Goal: Information Seeking & Learning: Learn about a topic

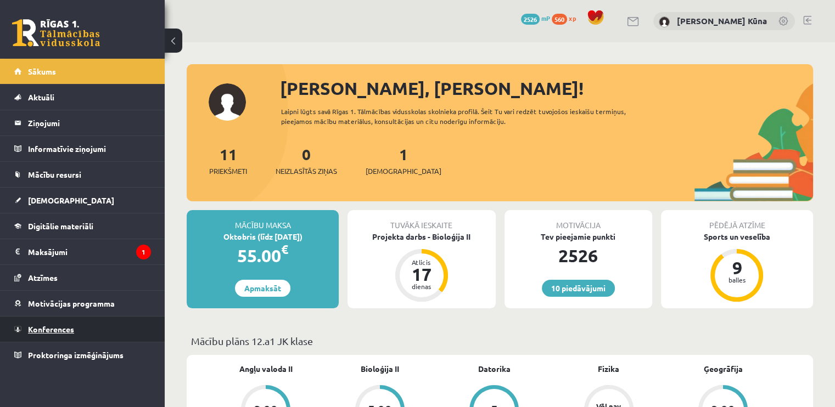
click at [86, 327] on link "Konferences" at bounding box center [82, 329] width 137 height 25
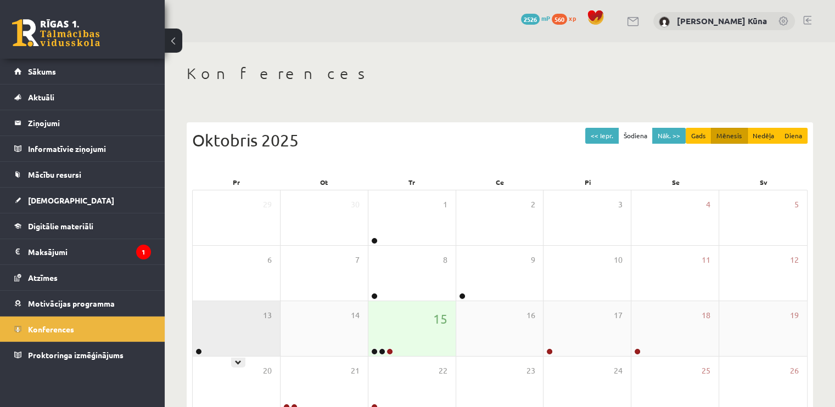
click at [247, 338] on div "13" at bounding box center [236, 328] width 87 height 55
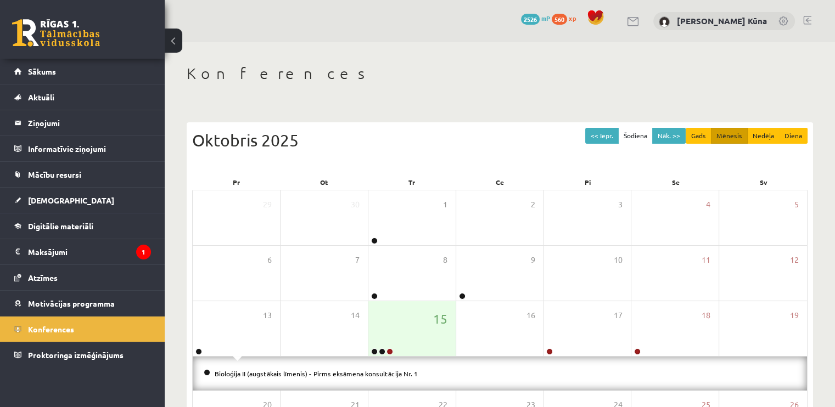
click at [237, 366] on div "Bioloģija II (augstākais līmenis) - Pirms eksāmena konsultācija Nr. 1" at bounding box center [500, 374] width 614 height 34
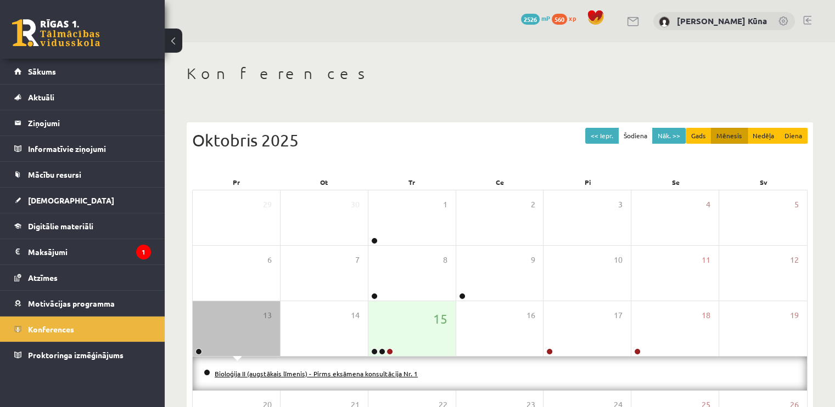
click at [242, 376] on link "Bioloģija II (augstākais līmenis) - Pirms eksāmena konsultācija Nr. 1" at bounding box center [316, 373] width 203 height 9
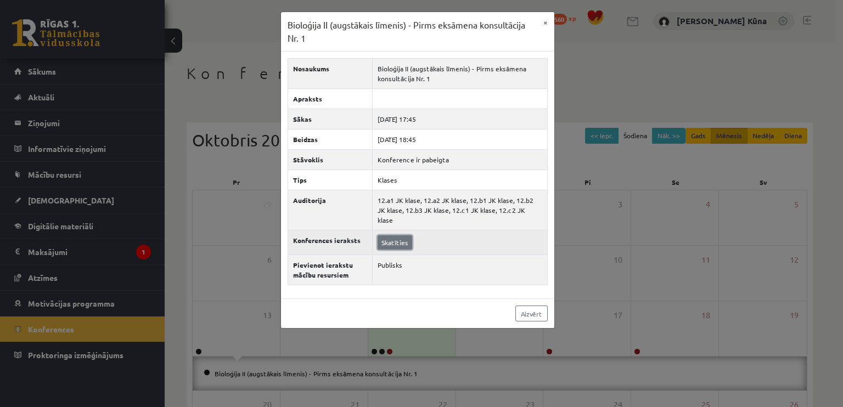
click at [388, 236] on link "Skatīties" at bounding box center [395, 243] width 35 height 14
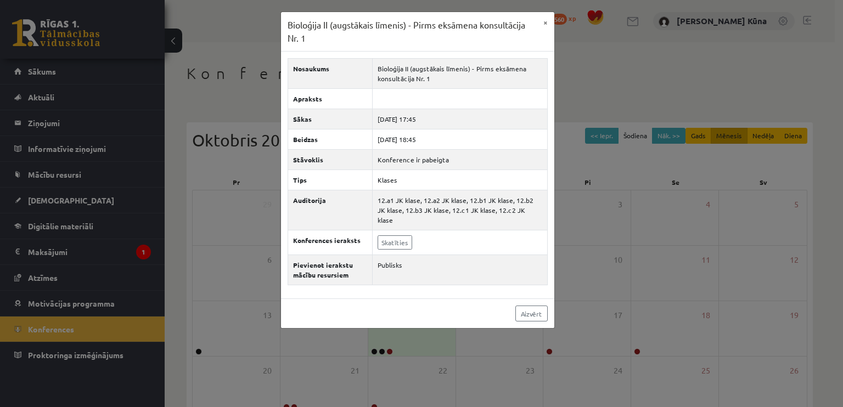
click at [699, 233] on div "Bioloģija II (augstākais līmenis) - Pirms eksāmena konsultācija Nr. 1 × Nosauku…" at bounding box center [421, 203] width 843 height 407
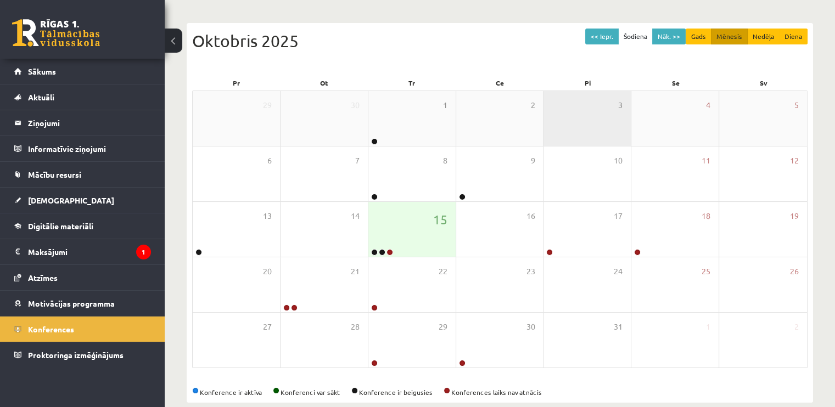
scroll to position [110, 0]
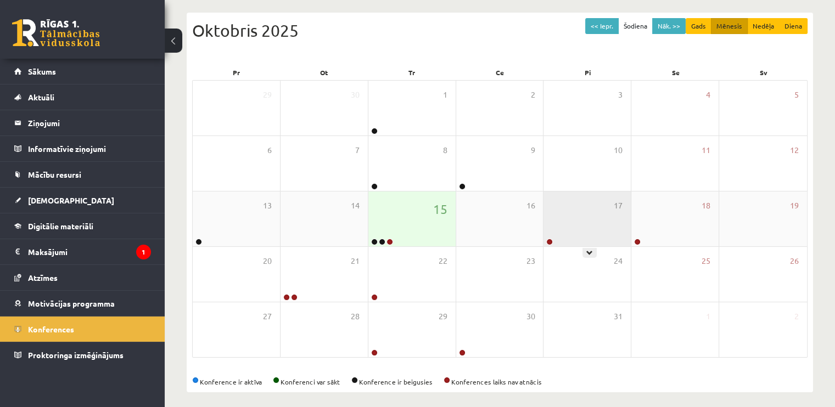
click at [584, 230] on div "17" at bounding box center [587, 219] width 87 height 55
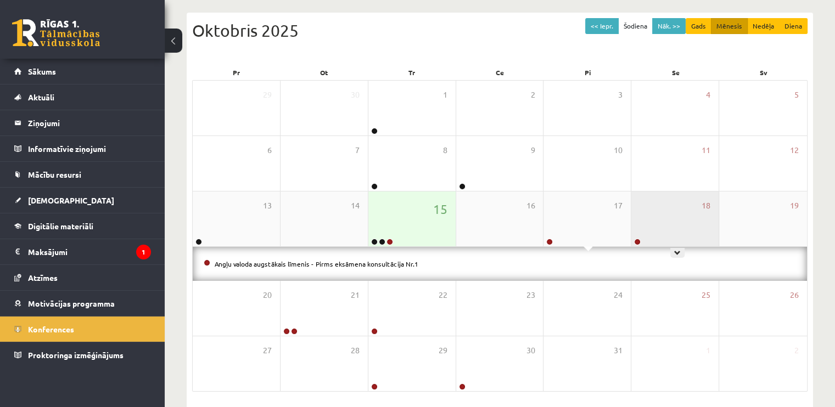
click at [657, 220] on div "18" at bounding box center [674, 219] width 87 height 55
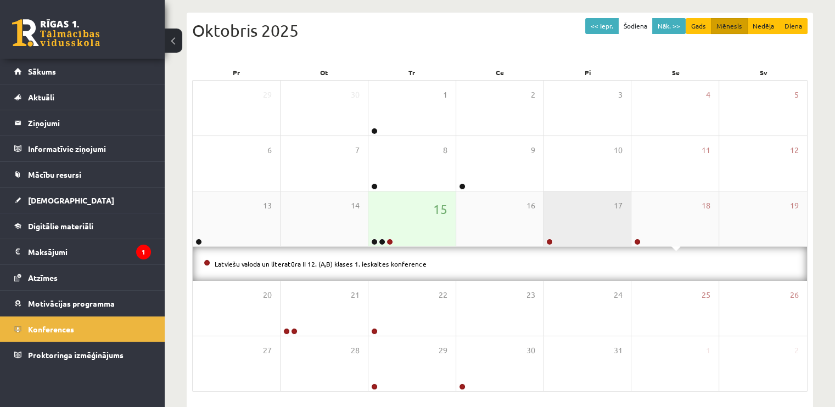
drag, startPoint x: 560, startPoint y: 188, endPoint x: 550, endPoint y: 192, distance: 10.6
click at [559, 188] on div "10" at bounding box center [587, 163] width 87 height 55
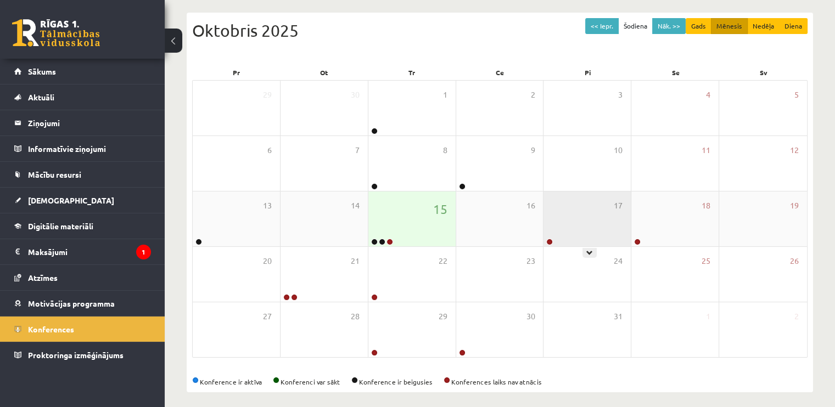
click at [560, 200] on div "17" at bounding box center [587, 219] width 87 height 55
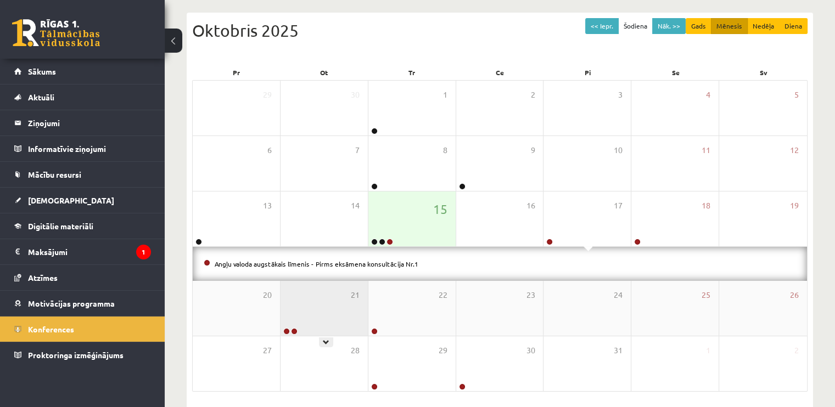
click at [327, 289] on div "21" at bounding box center [324, 308] width 87 height 55
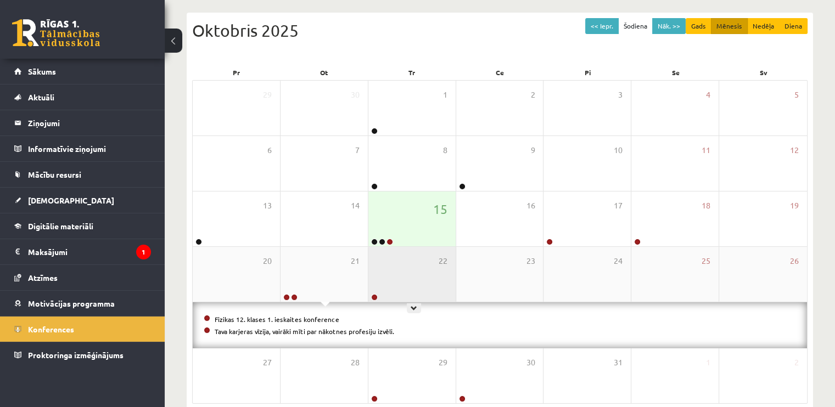
click at [402, 298] on div "22" at bounding box center [411, 274] width 87 height 55
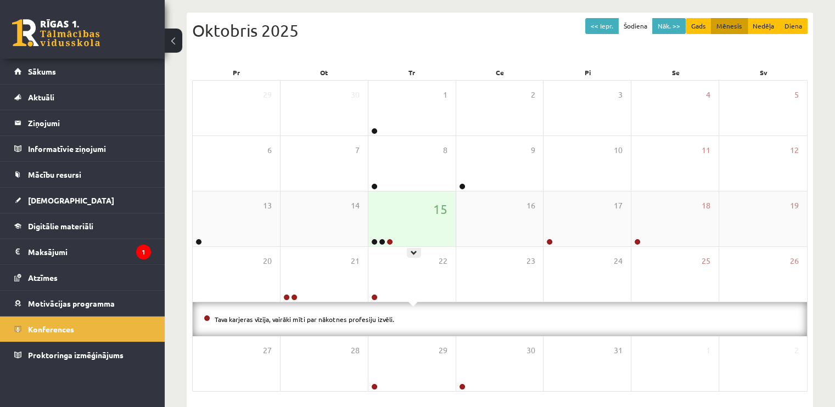
click at [388, 231] on div "15" at bounding box center [411, 219] width 87 height 55
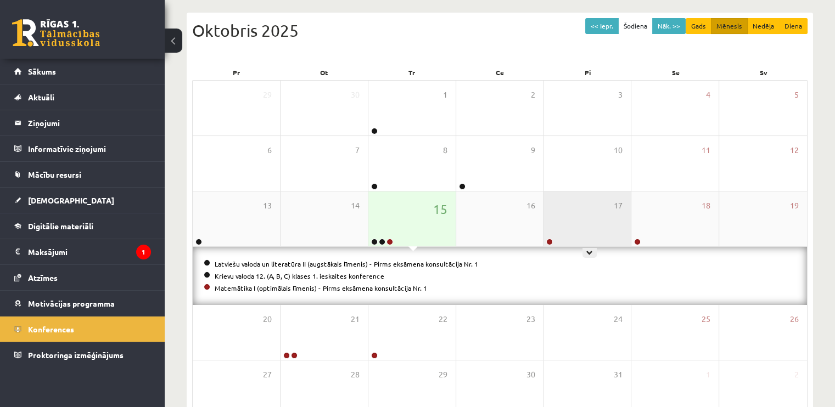
click at [551, 226] on div "17" at bounding box center [587, 219] width 87 height 55
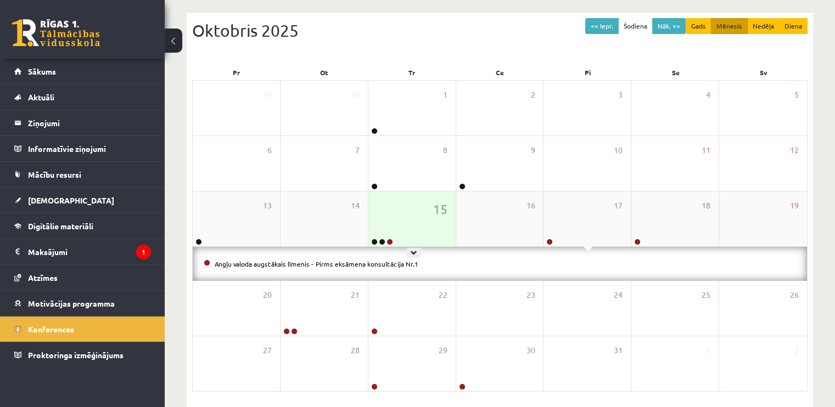
click at [408, 204] on div "15" at bounding box center [411, 219] width 87 height 55
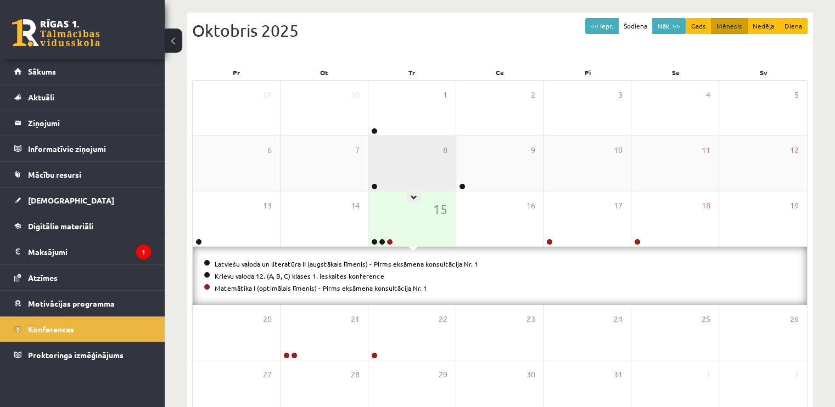
click at [407, 180] on div "8" at bounding box center [411, 163] width 87 height 55
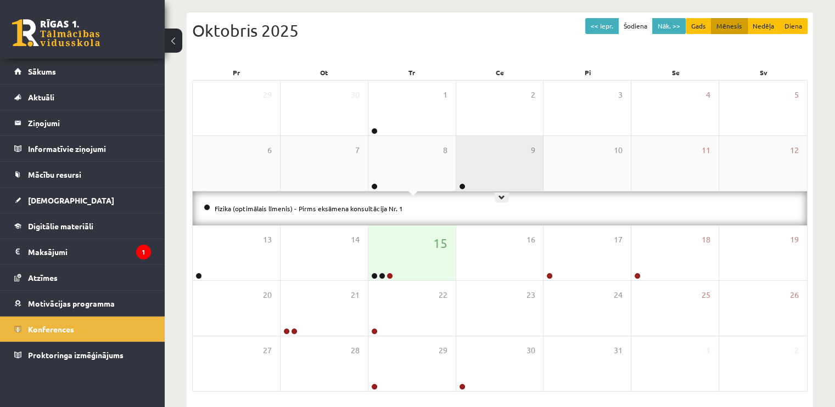
click at [486, 173] on div "9" at bounding box center [499, 163] width 87 height 55
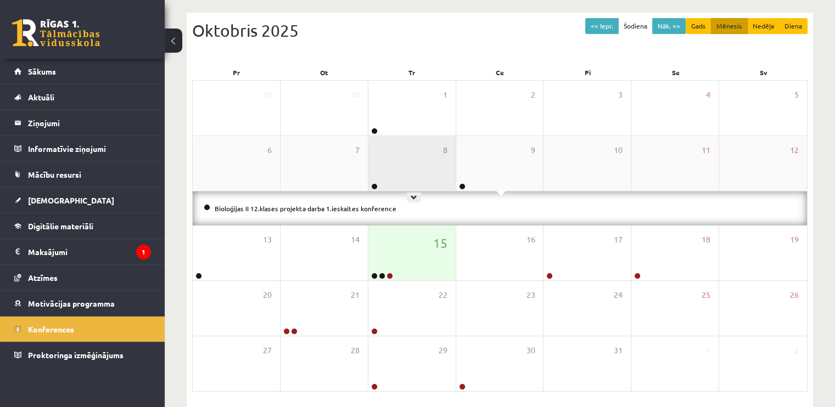
click at [404, 158] on div "8" at bounding box center [411, 163] width 87 height 55
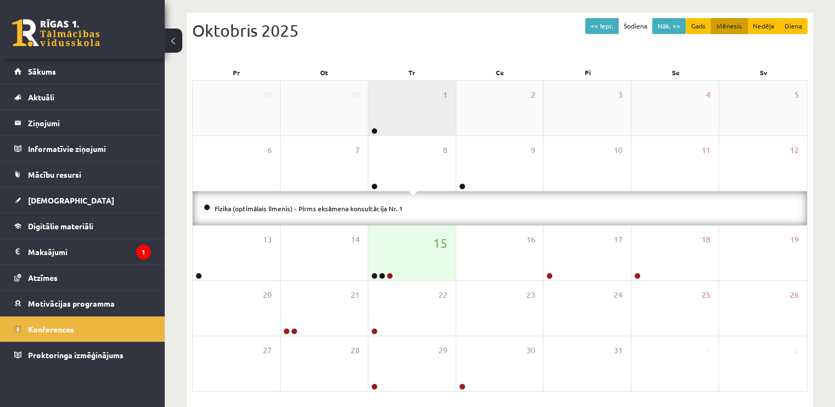
click at [399, 127] on div "1" at bounding box center [411, 108] width 87 height 55
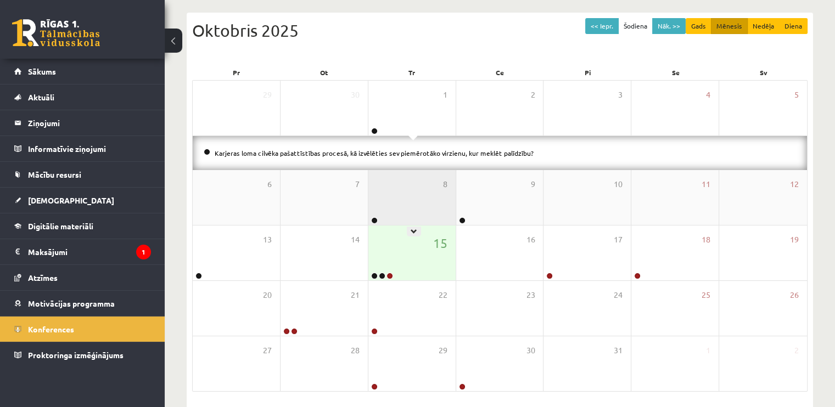
click at [408, 178] on div "8" at bounding box center [411, 197] width 87 height 55
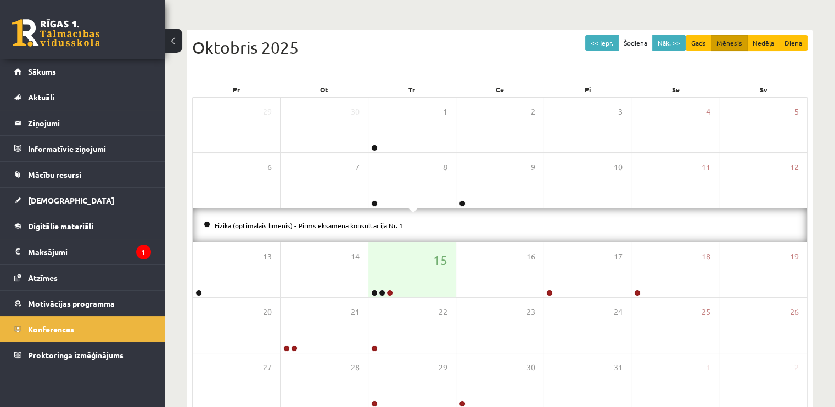
scroll to position [41, 0]
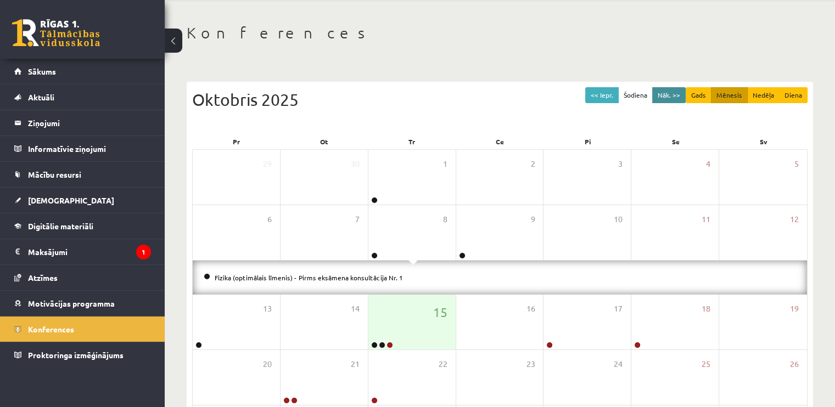
drag, startPoint x: 659, startPoint y: 104, endPoint x: 675, endPoint y: 98, distance: 17.0
click at [664, 104] on div "Oktobris 2025" at bounding box center [499, 99] width 615 height 25
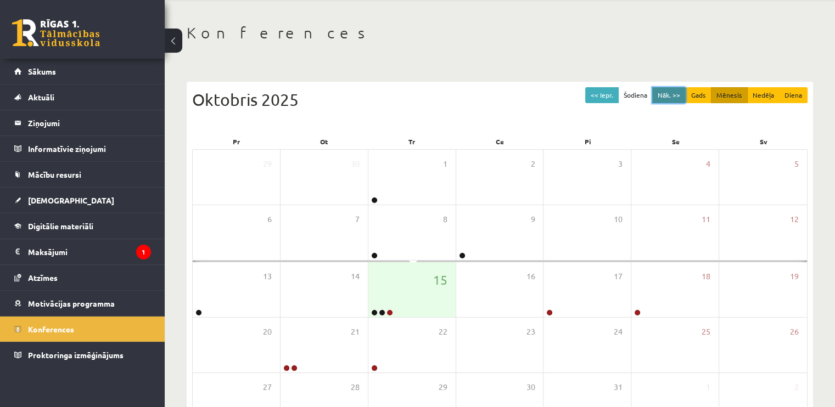
click at [679, 94] on button "Nāk. >>" at bounding box center [668, 95] width 33 height 16
click at [663, 102] on button "Nāk. >>" at bounding box center [668, 95] width 33 height 16
click at [672, 97] on button "Nāk. >>" at bounding box center [668, 95] width 33 height 16
click at [673, 92] on button "Nāk. >>" at bounding box center [668, 95] width 33 height 16
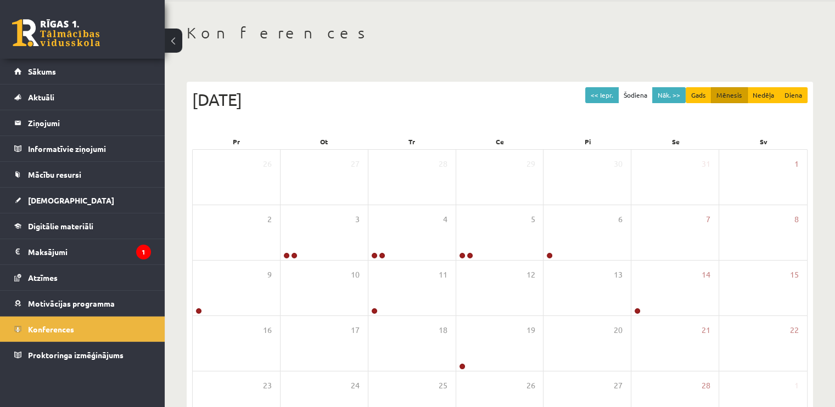
click at [605, 86] on div "<< Iepr. Šodiena Nāk. >> Gads Mēnesis Nedēļa Diena [DATE] Pr Ot Tr Ce Pi Se Sv …" at bounding box center [500, 272] width 626 height 380
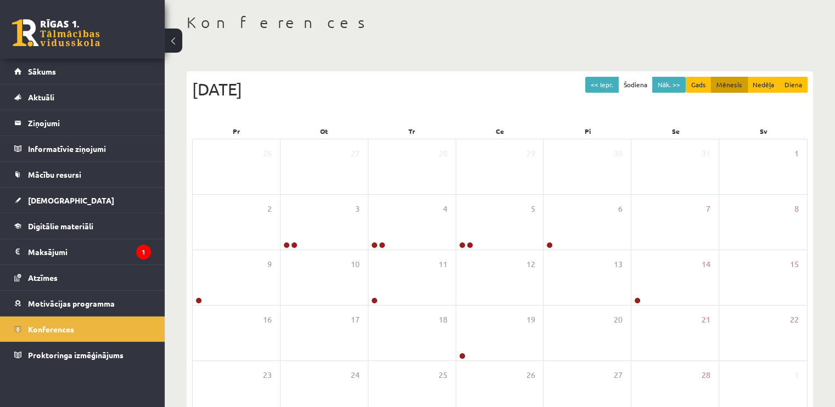
scroll to position [110, 0]
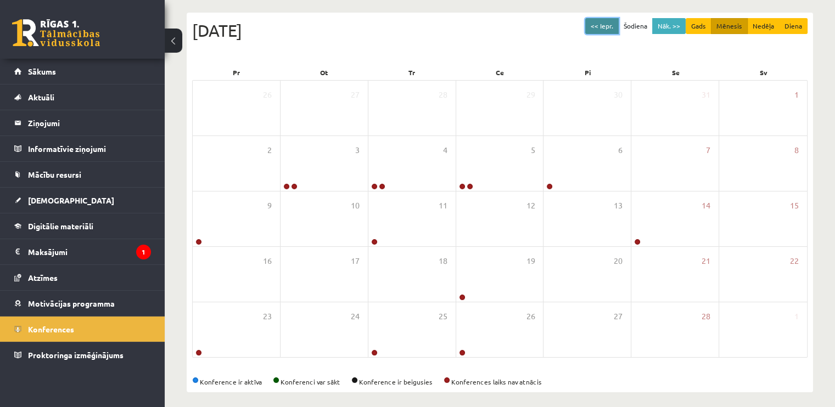
click at [592, 18] on button "<< Iepr." at bounding box center [601, 26] width 33 height 16
click at [606, 26] on button "<< Iepr." at bounding box center [601, 26] width 33 height 16
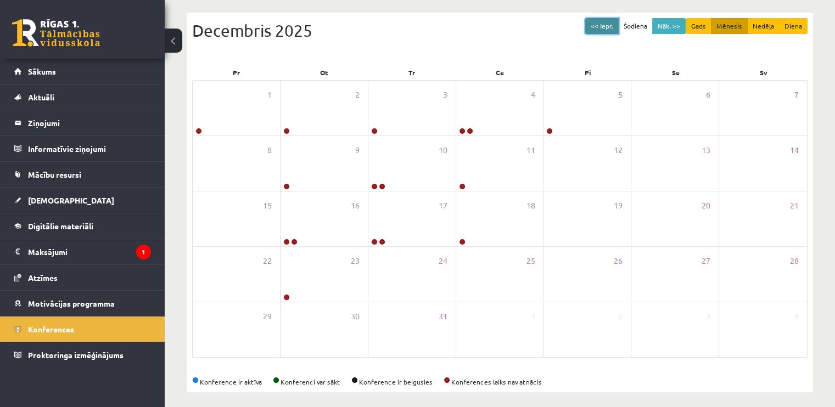
click at [606, 25] on button "<< Iepr." at bounding box center [601, 26] width 33 height 16
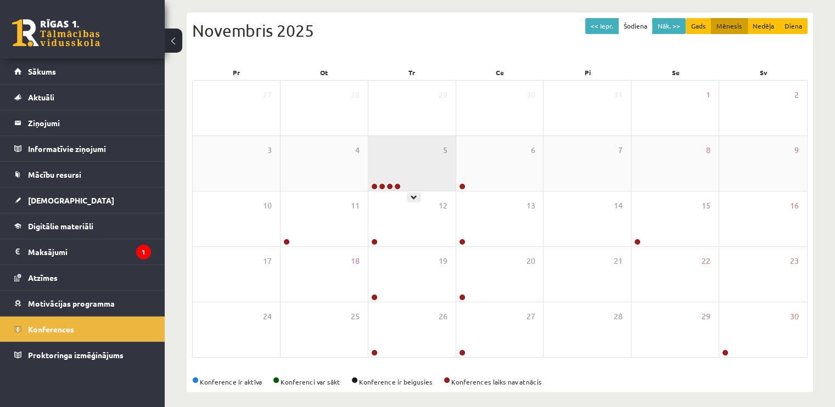
click at [433, 174] on div "5" at bounding box center [411, 163] width 87 height 55
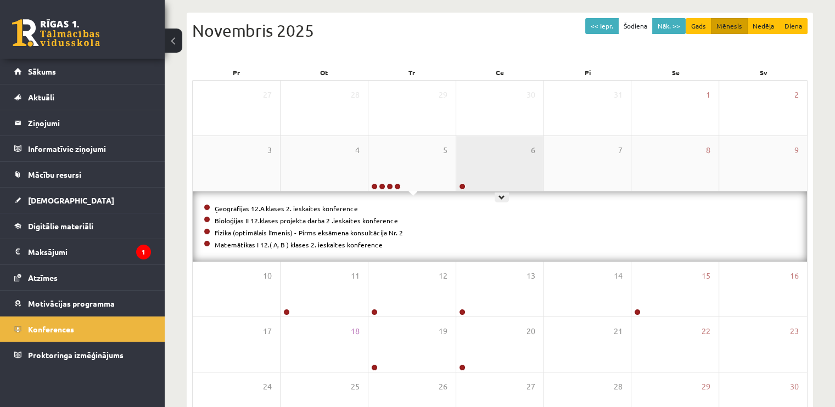
click at [503, 171] on div "6" at bounding box center [499, 163] width 87 height 55
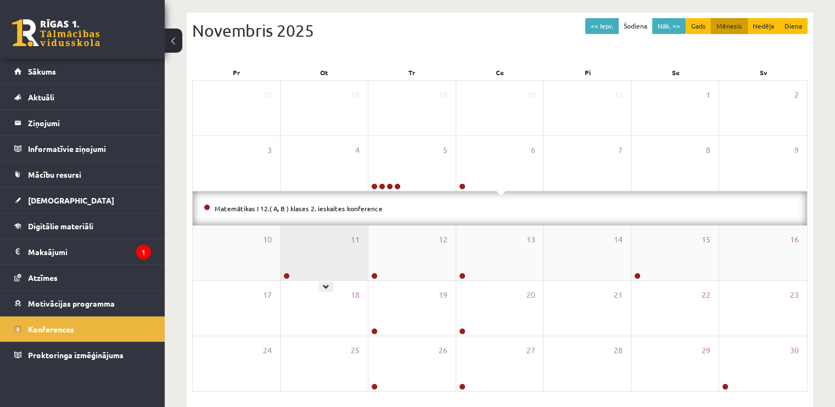
click at [341, 271] on div "11" at bounding box center [324, 253] width 87 height 55
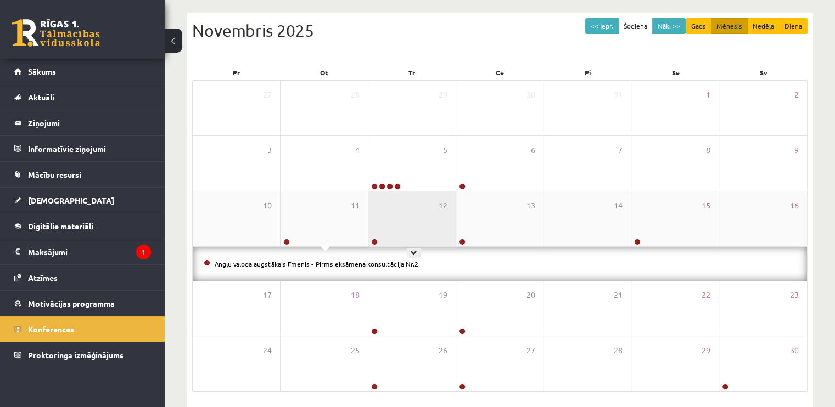
click at [447, 230] on div "12" at bounding box center [411, 219] width 87 height 55
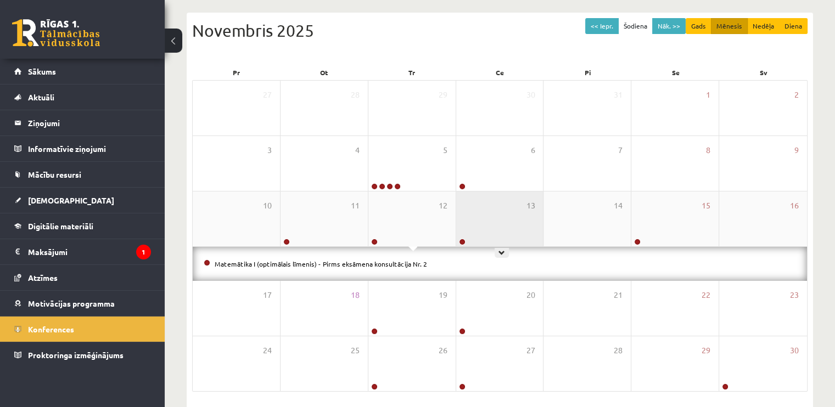
click at [488, 220] on div "13" at bounding box center [499, 219] width 87 height 55
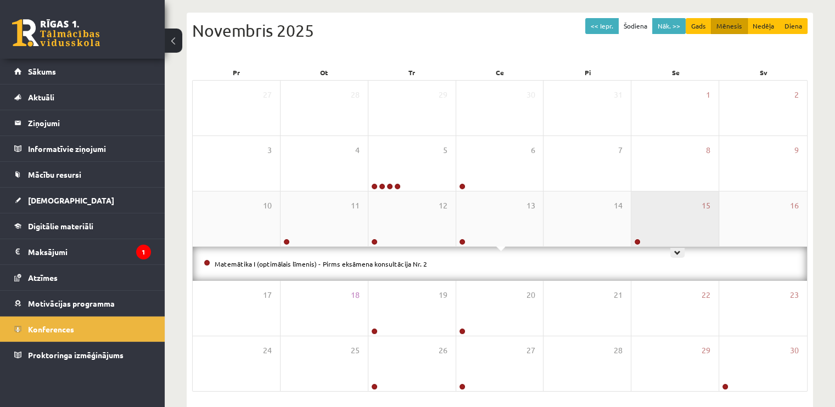
click at [645, 234] on div "15" at bounding box center [674, 219] width 87 height 55
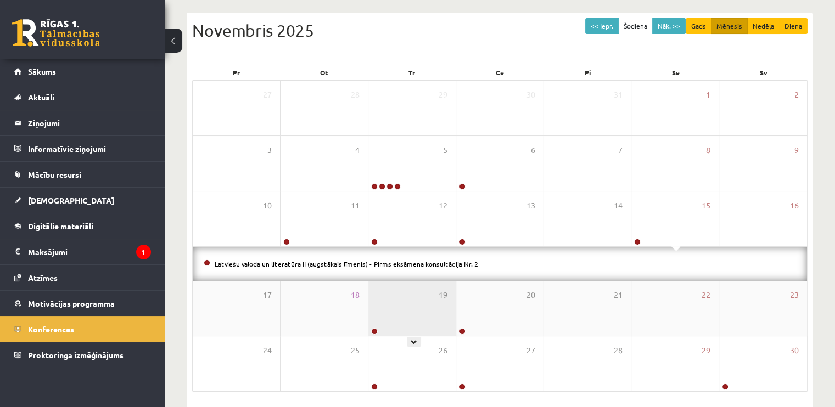
click at [440, 310] on div "19" at bounding box center [411, 308] width 87 height 55
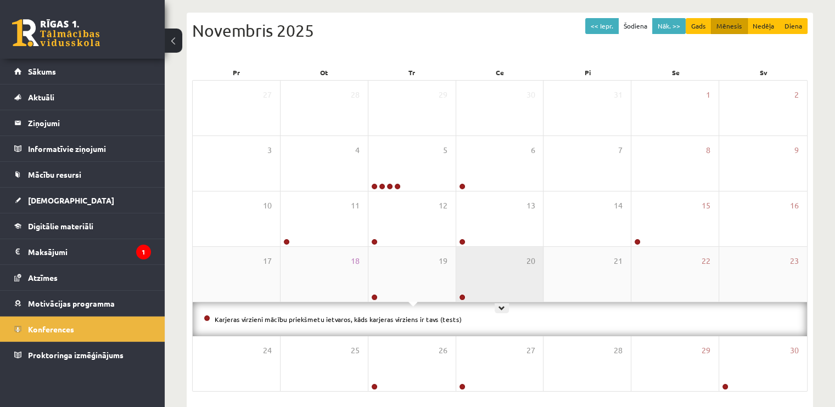
click at [478, 285] on div "20" at bounding box center [499, 274] width 87 height 55
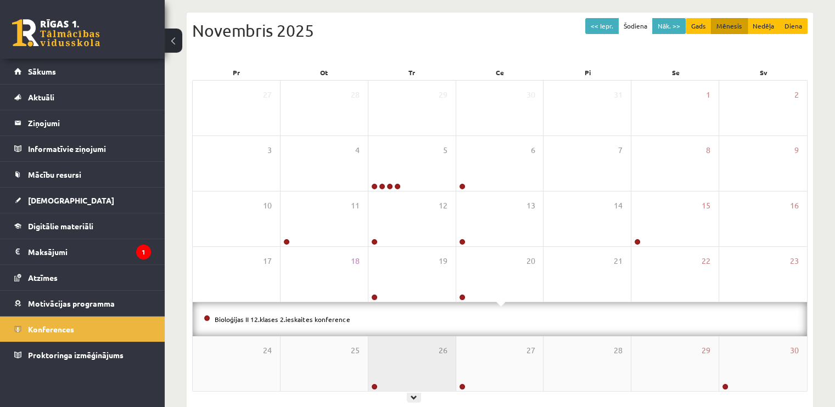
click at [435, 355] on div "26" at bounding box center [411, 364] width 87 height 55
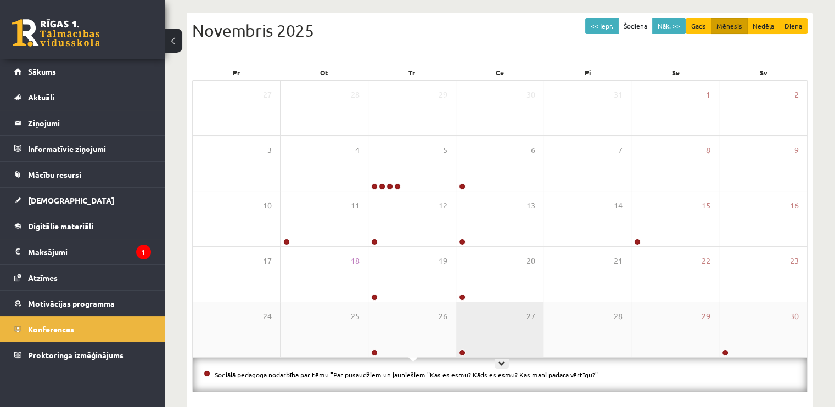
click at [490, 321] on div "27" at bounding box center [499, 330] width 87 height 55
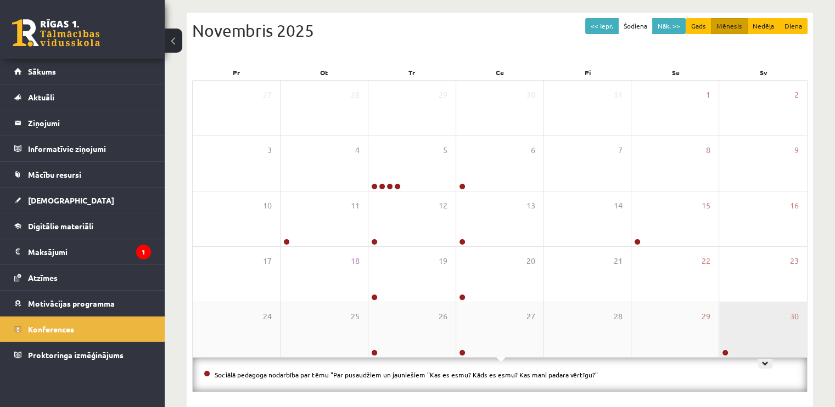
click at [743, 342] on div "30" at bounding box center [763, 330] width 88 height 55
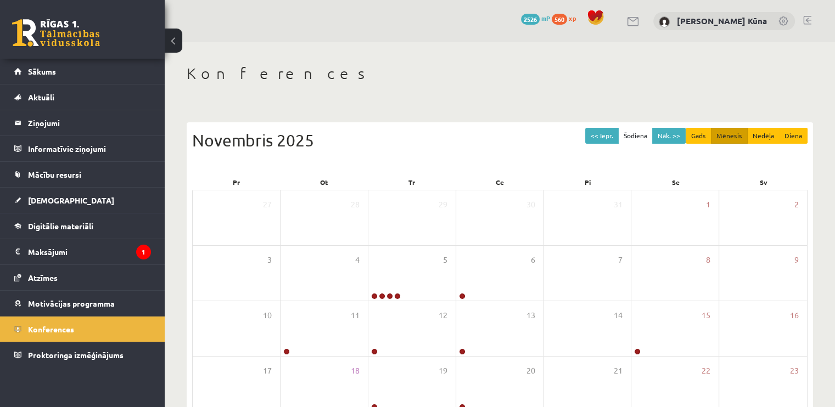
scroll to position [0, 0]
click at [675, 138] on button "Nāk. >>" at bounding box center [668, 136] width 33 height 16
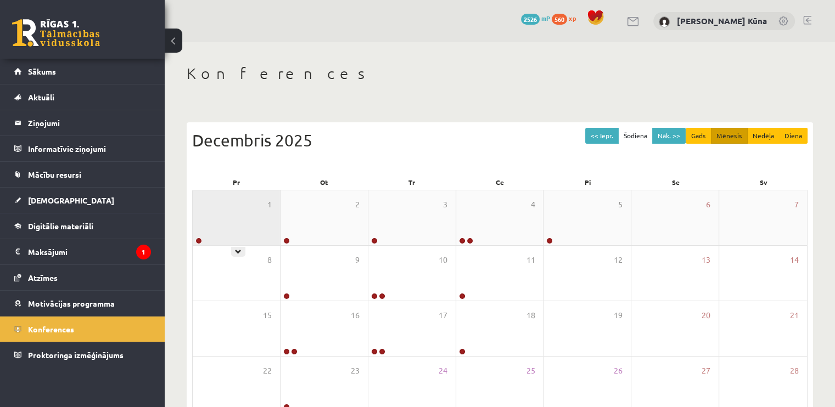
click at [263, 212] on div "1" at bounding box center [236, 218] width 87 height 55
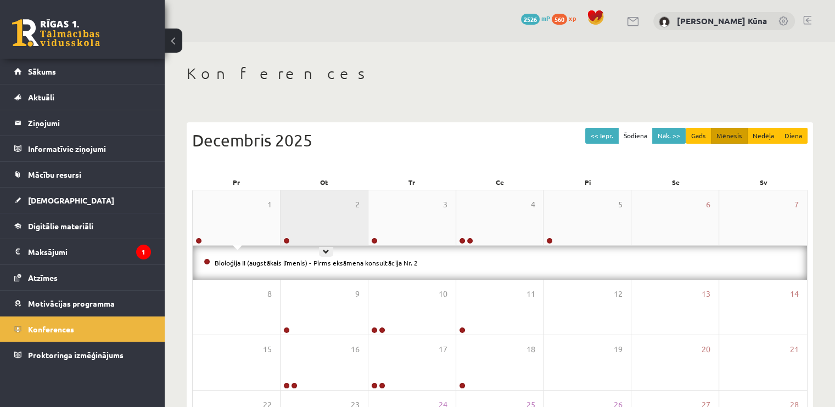
click at [296, 212] on div "2" at bounding box center [324, 218] width 87 height 55
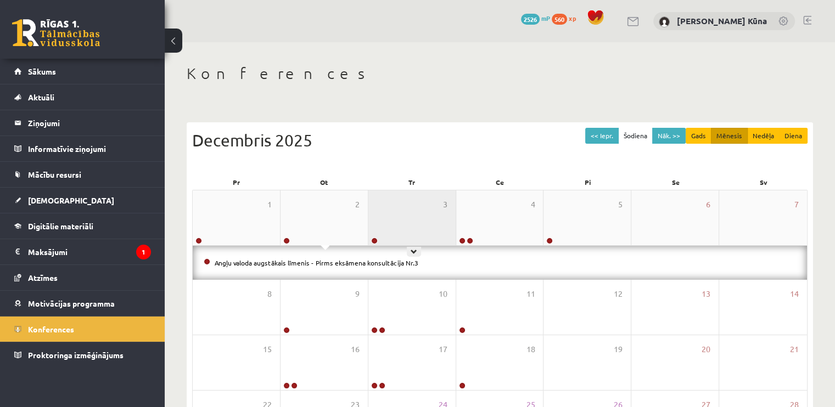
click at [433, 210] on div "3" at bounding box center [411, 218] width 87 height 55
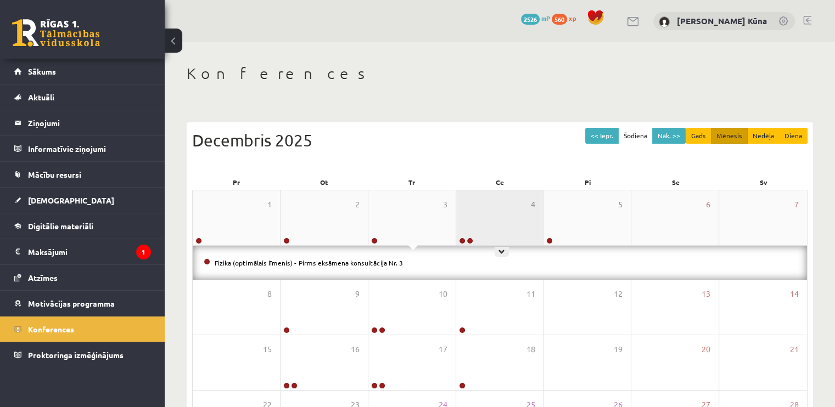
click at [477, 206] on div "4" at bounding box center [499, 218] width 87 height 55
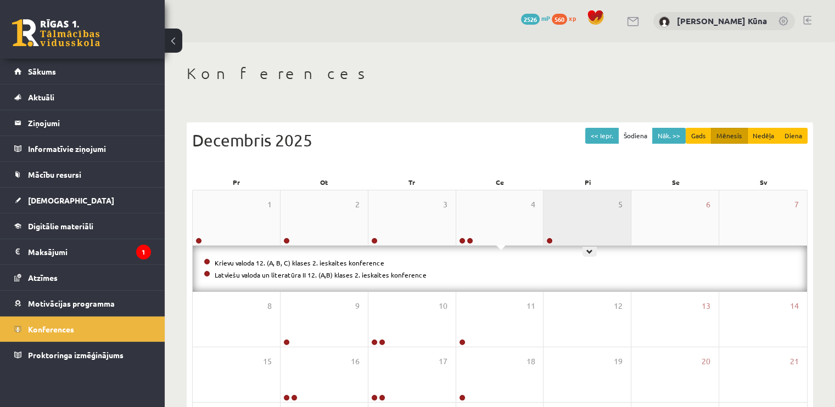
drag, startPoint x: 567, startPoint y: 213, endPoint x: 558, endPoint y: 212, distance: 8.3
click at [558, 212] on div "5" at bounding box center [587, 218] width 87 height 55
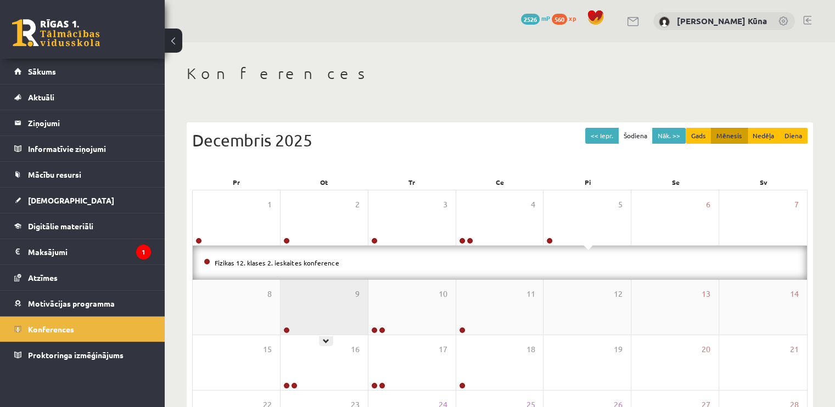
click at [328, 313] on div "9" at bounding box center [324, 307] width 87 height 55
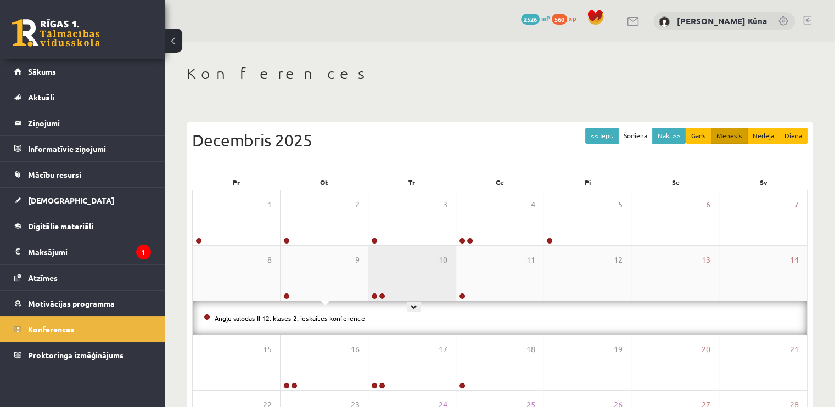
click at [407, 289] on div "10" at bounding box center [411, 273] width 87 height 55
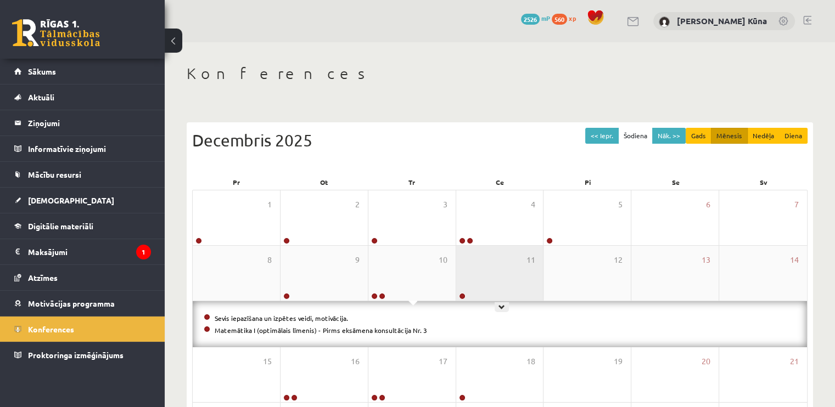
click at [481, 282] on div "11" at bounding box center [499, 273] width 87 height 55
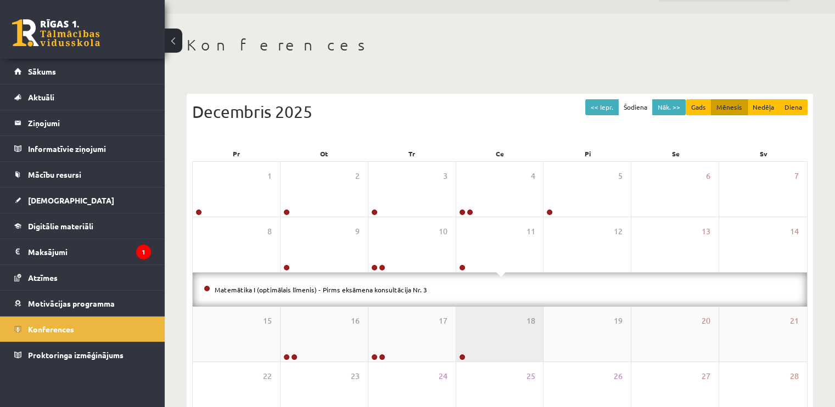
scroll to position [55, 0]
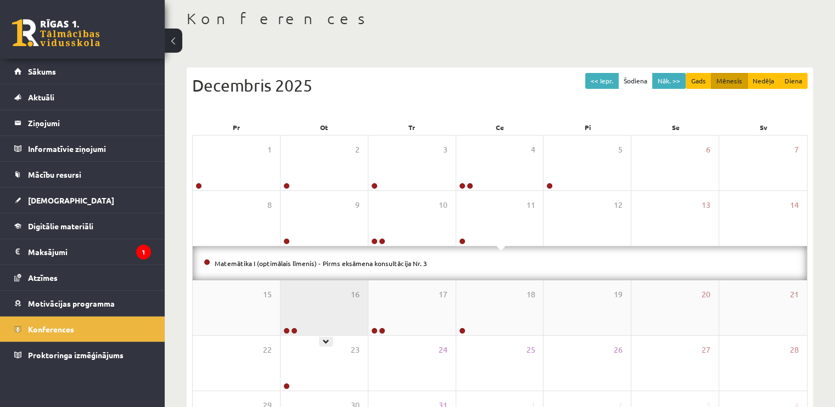
click at [329, 310] on div "16" at bounding box center [324, 308] width 87 height 55
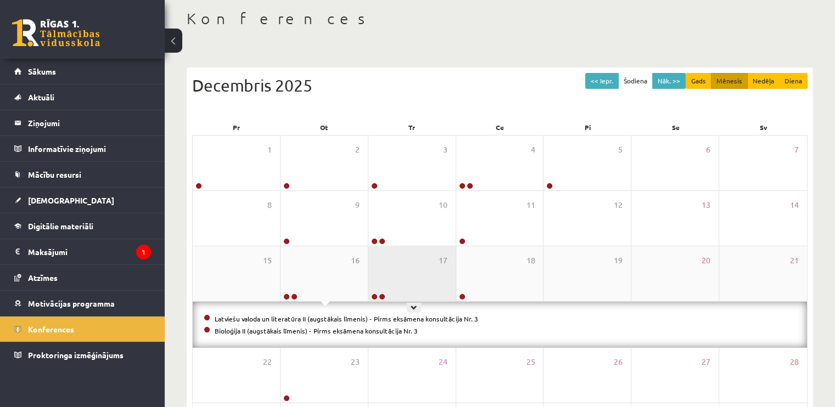
click at [393, 290] on div "17" at bounding box center [411, 274] width 87 height 55
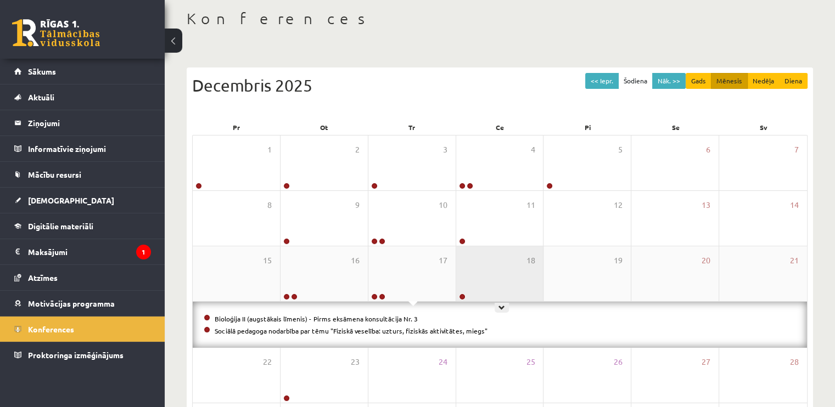
click at [474, 272] on div "18" at bounding box center [499, 274] width 87 height 55
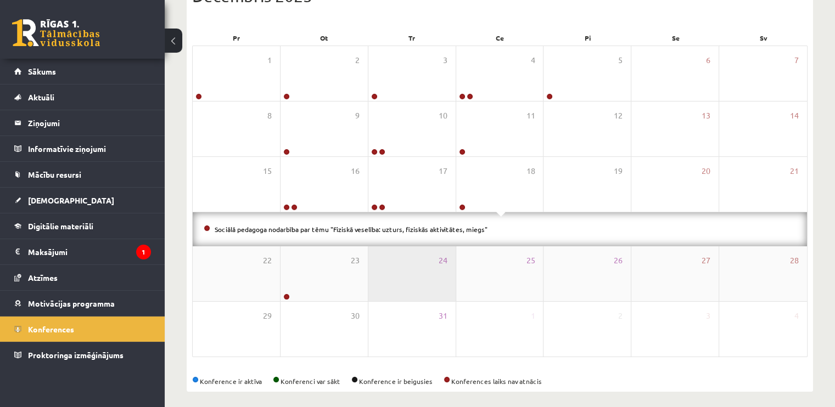
scroll to position [150, 0]
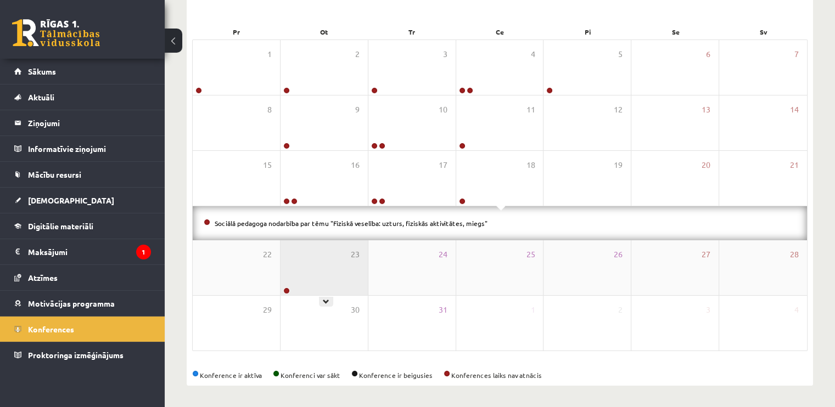
click at [357, 291] on div "23" at bounding box center [324, 267] width 87 height 55
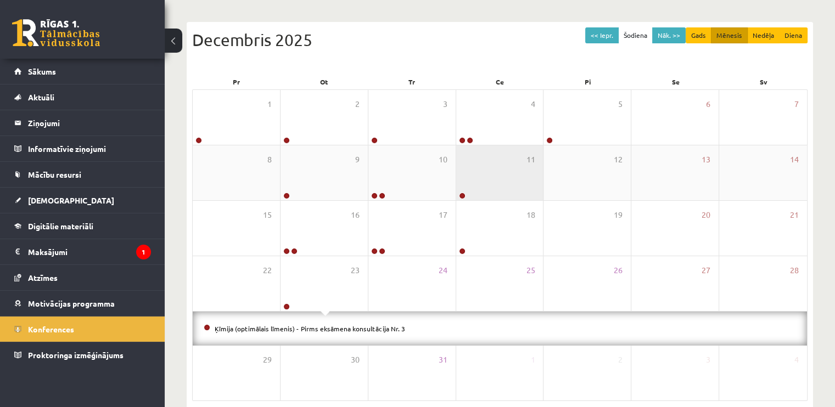
scroll to position [41, 0]
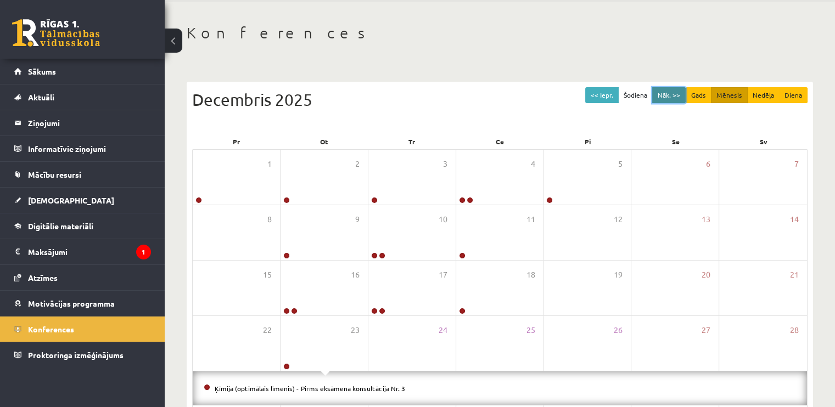
click at [665, 96] on button "Nāk. >>" at bounding box center [668, 95] width 33 height 16
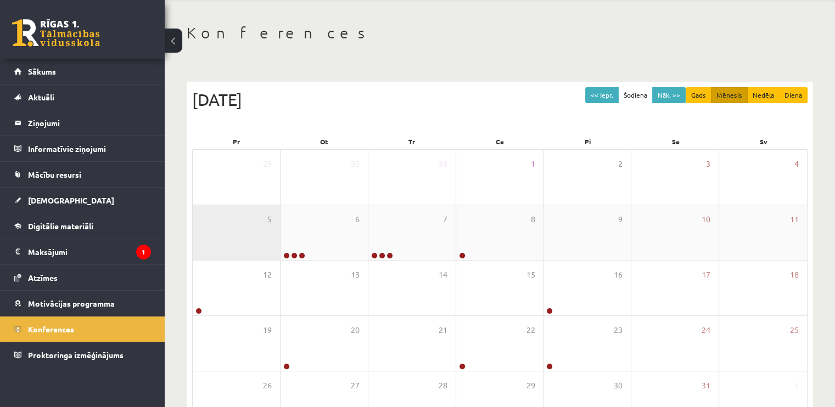
click at [253, 237] on div "5" at bounding box center [236, 232] width 87 height 55
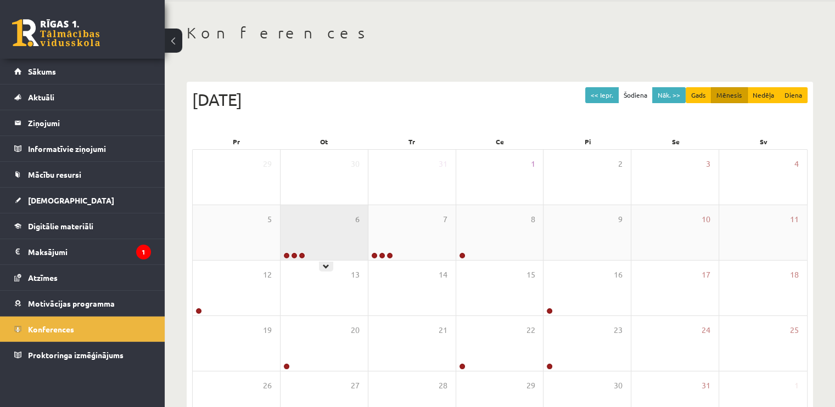
click at [300, 243] on div "6" at bounding box center [324, 232] width 87 height 55
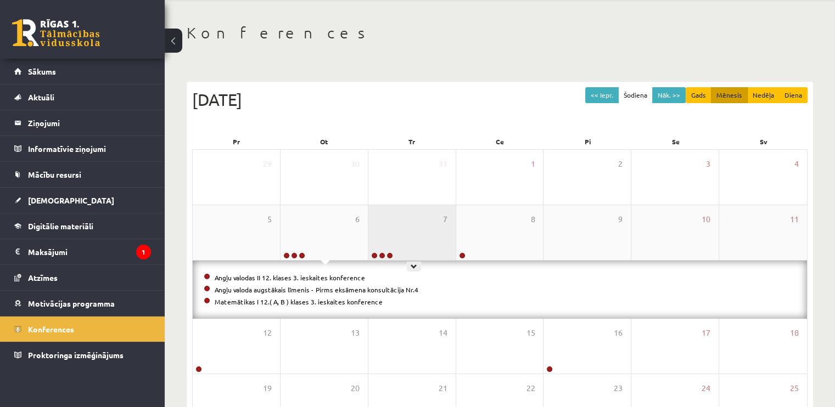
click at [433, 237] on div "7" at bounding box center [411, 232] width 87 height 55
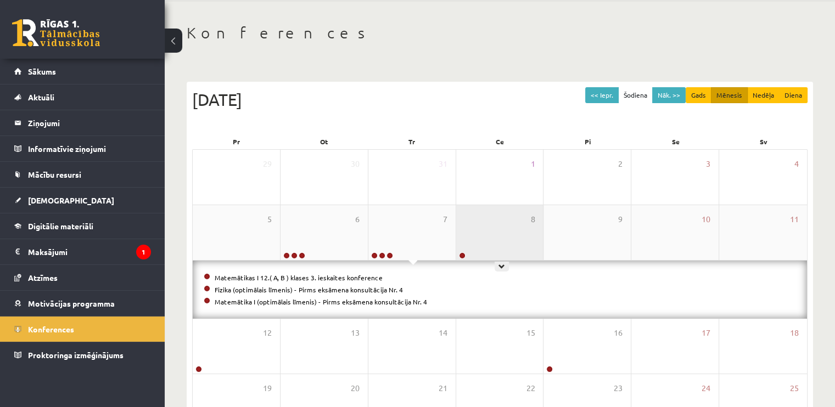
click at [498, 240] on div "8" at bounding box center [499, 232] width 87 height 55
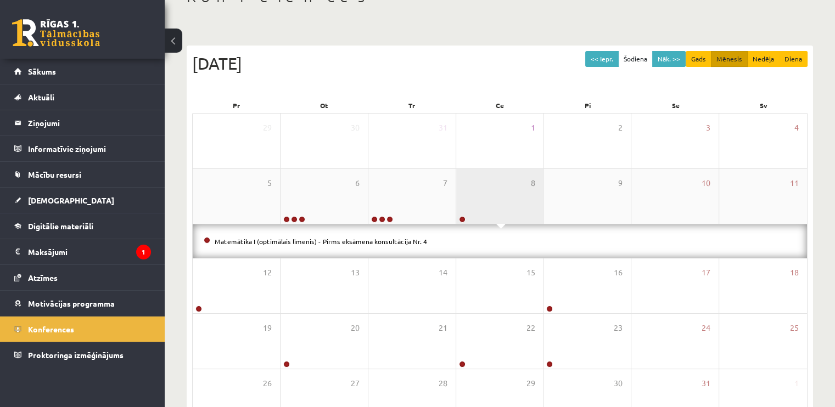
scroll to position [96, 0]
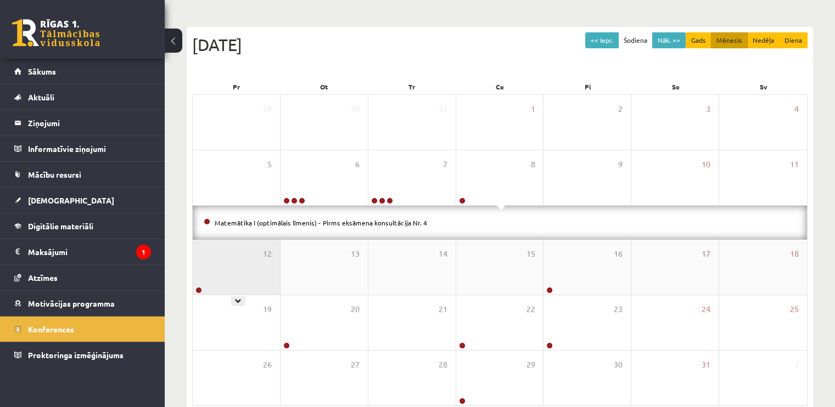
click at [270, 267] on div "12" at bounding box center [236, 267] width 87 height 55
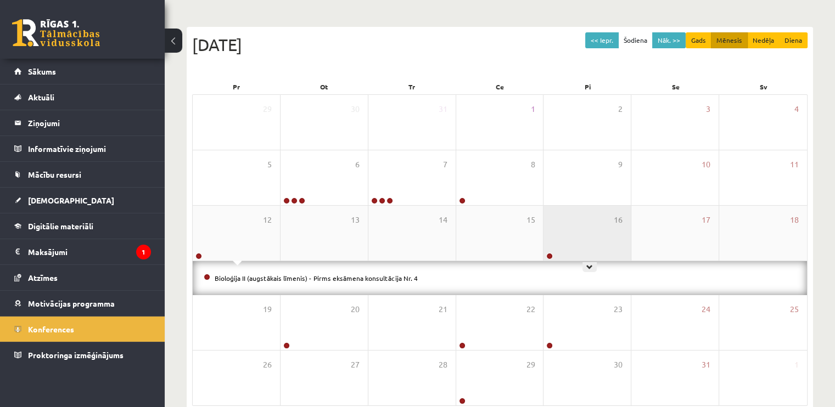
click at [574, 251] on div "16" at bounding box center [587, 233] width 87 height 55
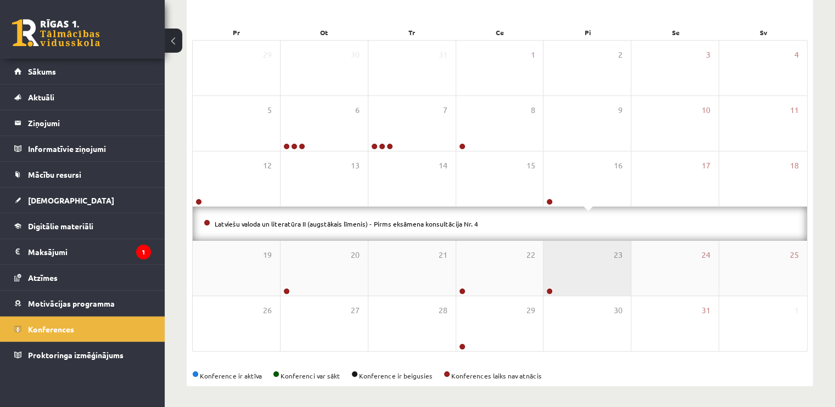
scroll to position [150, 0]
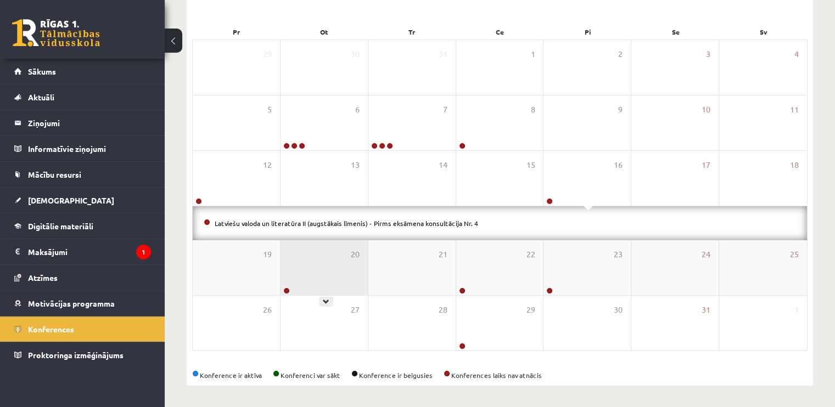
click at [354, 277] on div "20" at bounding box center [324, 267] width 87 height 55
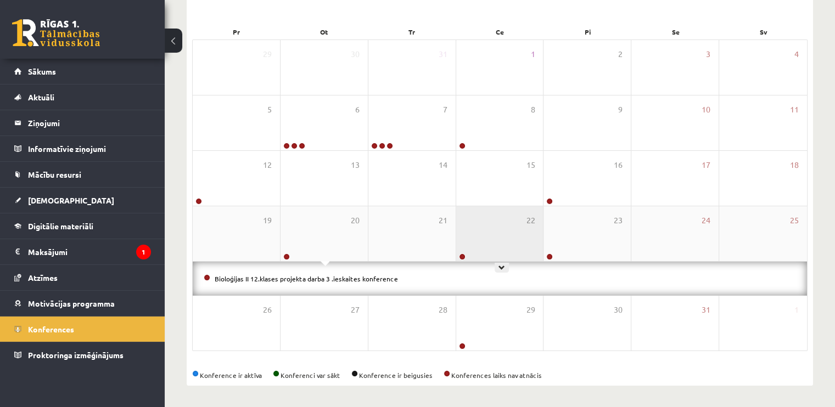
click at [488, 242] on div "22" at bounding box center [499, 233] width 87 height 55
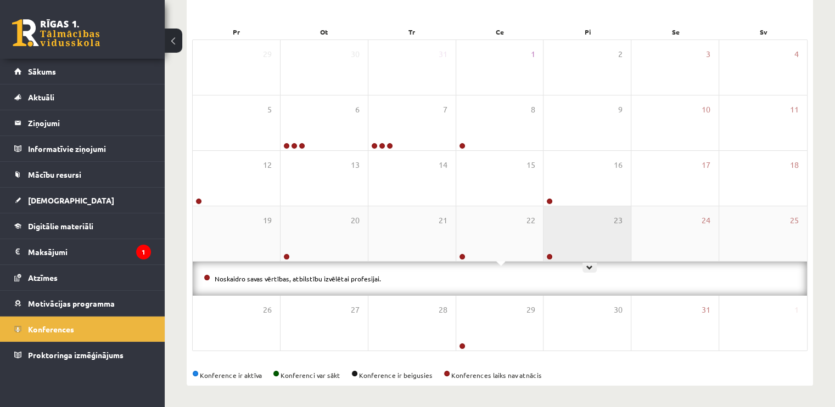
click at [547, 237] on div "23" at bounding box center [587, 233] width 87 height 55
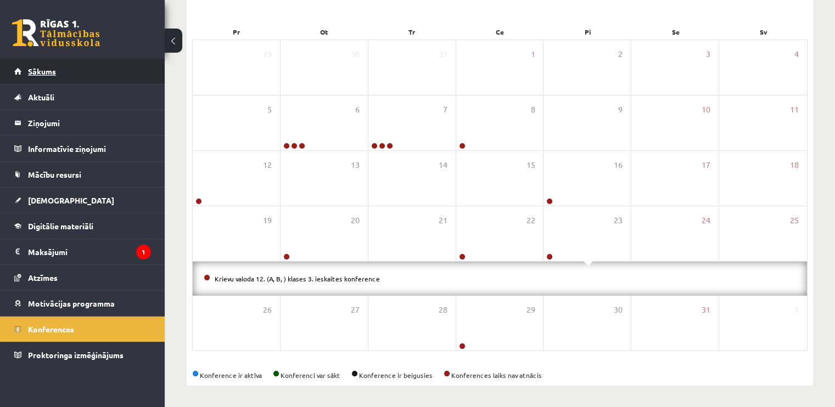
click at [46, 64] on link "Sākums" at bounding box center [82, 71] width 137 height 25
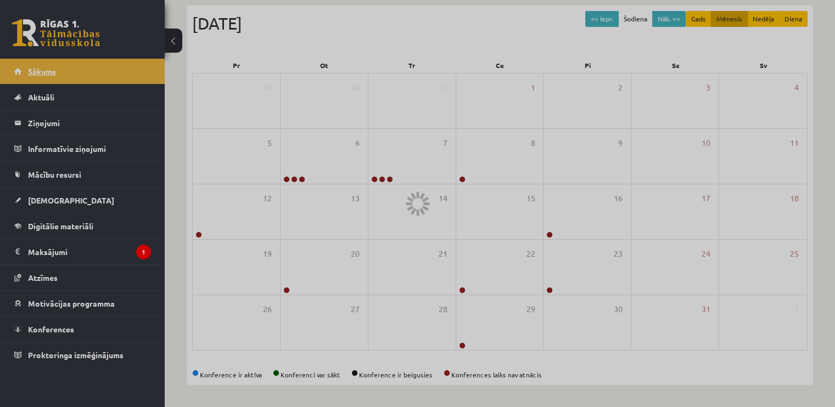
scroll to position [116, 0]
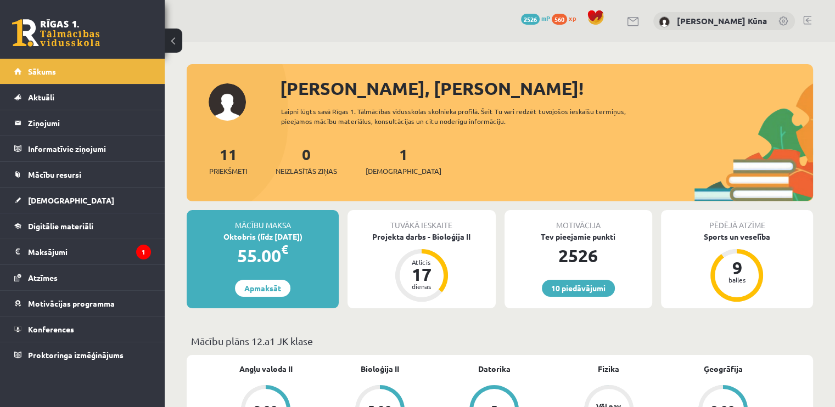
click at [804, 19] on link at bounding box center [807, 20] width 8 height 9
